Goal: Task Accomplishment & Management: Manage account settings

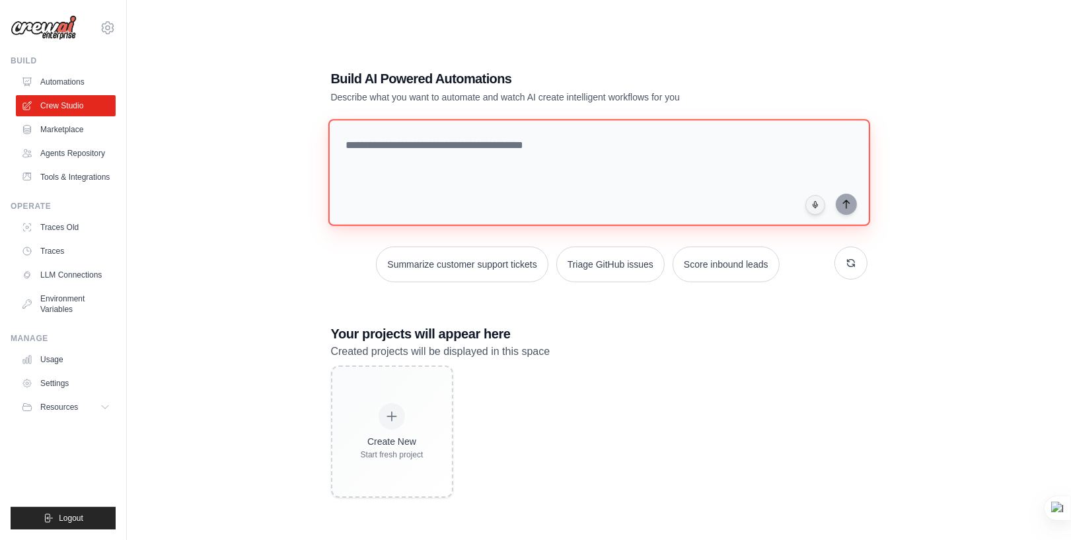
click at [392, 152] on textarea at bounding box center [599, 172] width 542 height 107
click at [106, 410] on icon at bounding box center [106, 407] width 11 height 11
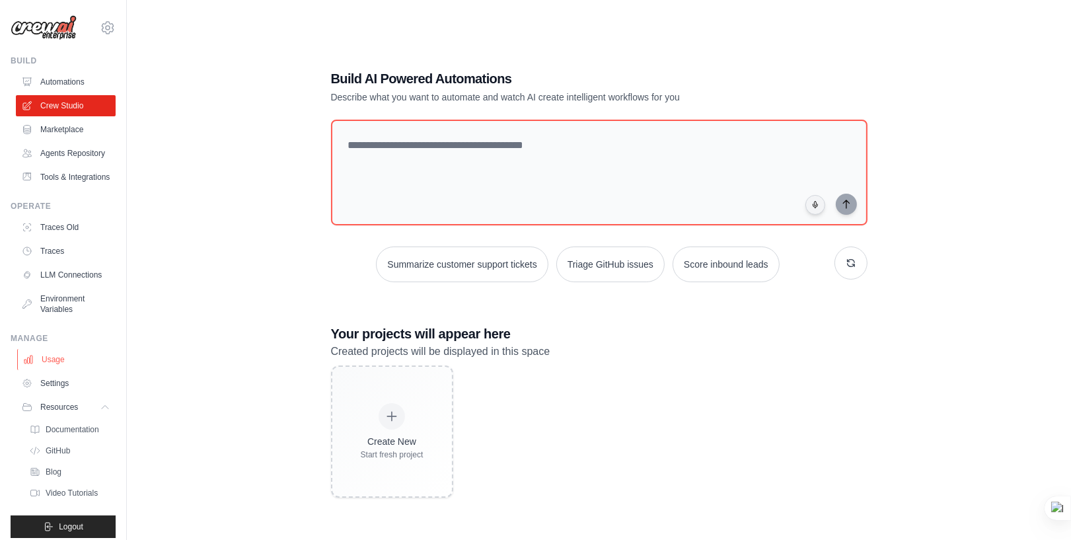
scroll to position [8, 0]
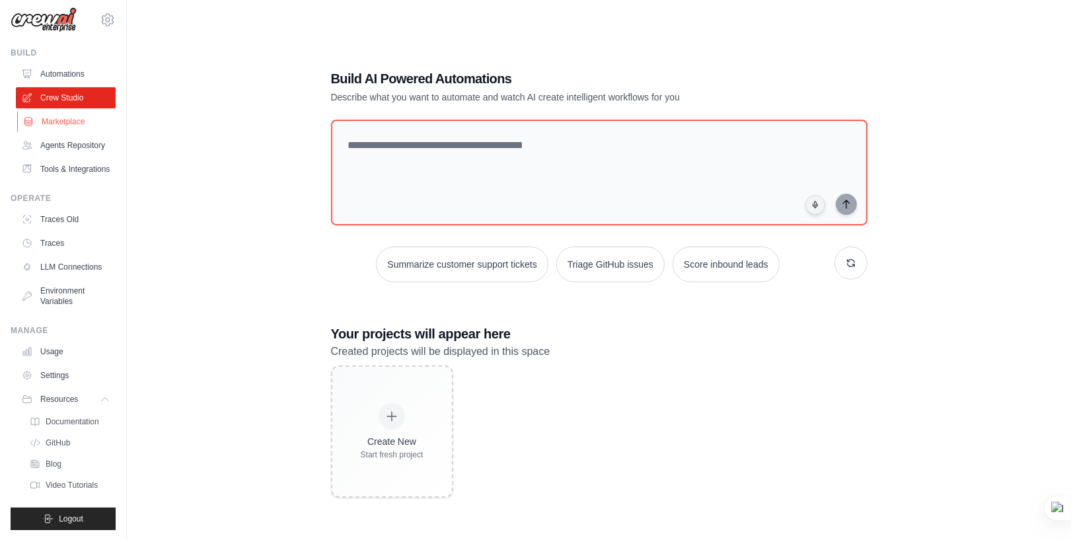
click at [59, 118] on link "Marketplace" at bounding box center [67, 121] width 100 height 21
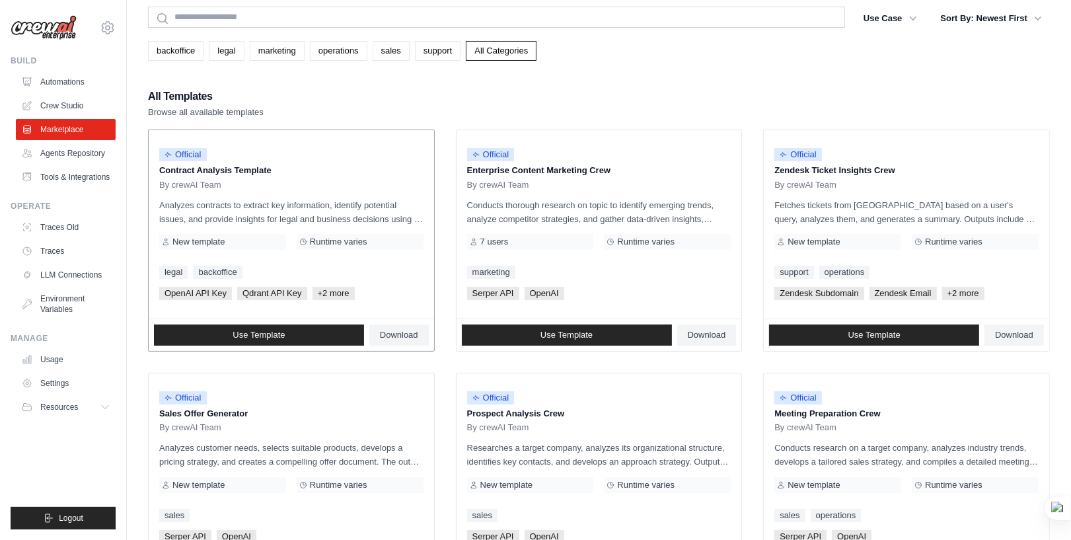
scroll to position [50, 0]
click at [276, 50] on link "marketing" at bounding box center [277, 50] width 55 height 20
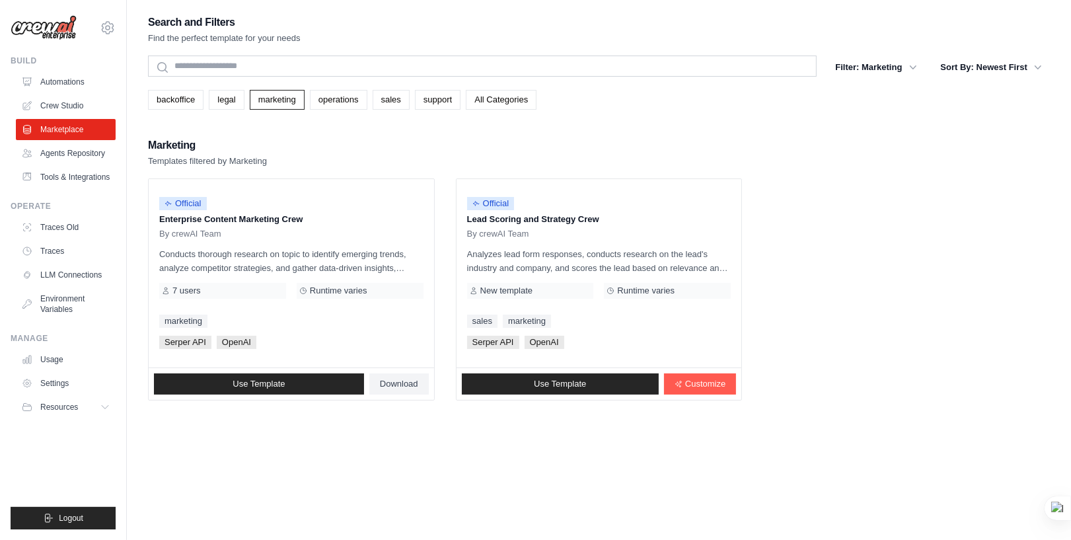
click at [511, 428] on div "Search and Filters Find the perfect template for your needs Search Filter: Mark…" at bounding box center [599, 283] width 902 height 540
click at [62, 175] on link "Tools & Integrations" at bounding box center [67, 176] width 100 height 21
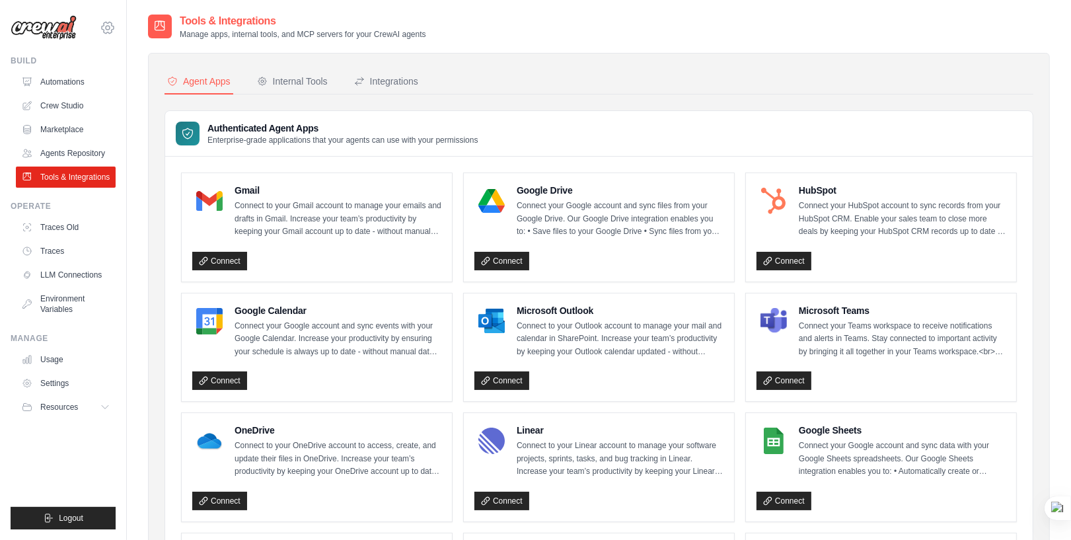
click at [104, 26] on icon at bounding box center [108, 28] width 16 height 16
click at [145, 81] on span "Settings" at bounding box center [164, 81] width 104 height 13
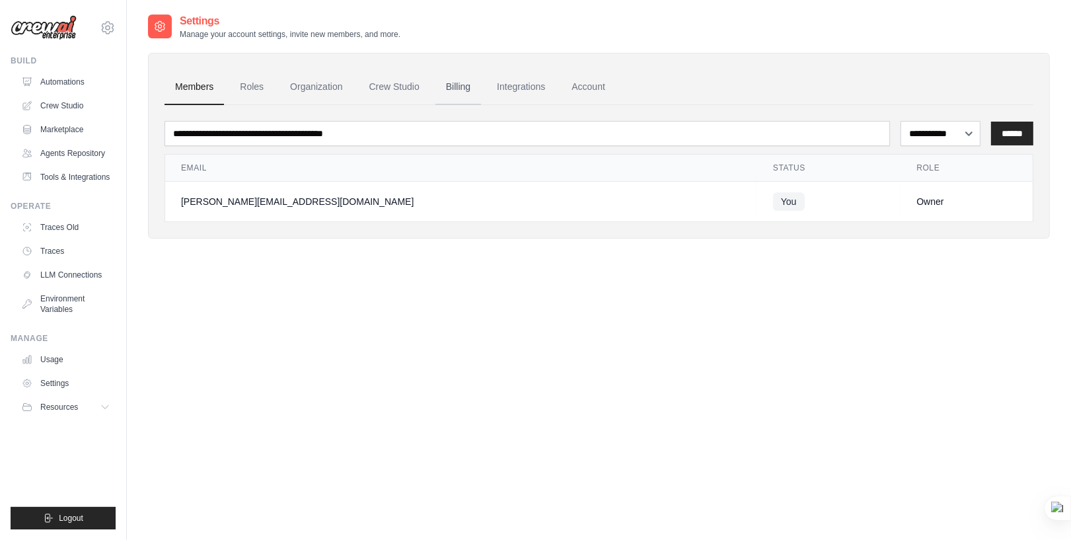
click at [456, 87] on link "Billing" at bounding box center [458, 87] width 46 height 36
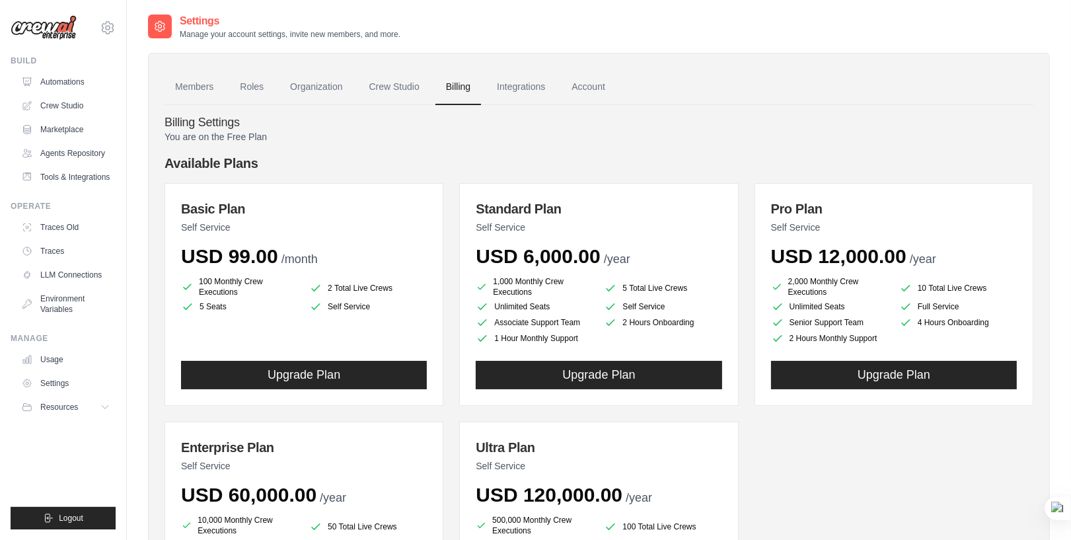
click at [882, 3] on main "Settings Manage your account settings, invite new members, and more. Members Ro…" at bounding box center [599, 361] width 944 height 723
